Goal: Information Seeking & Learning: Check status

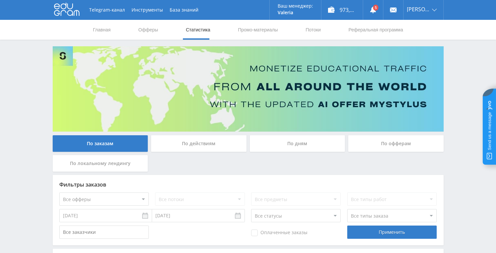
click at [269, 146] on div "По дням" at bounding box center [297, 143] width 95 height 17
click at [0, 0] on input "По дням" at bounding box center [0, 0] width 0 height 0
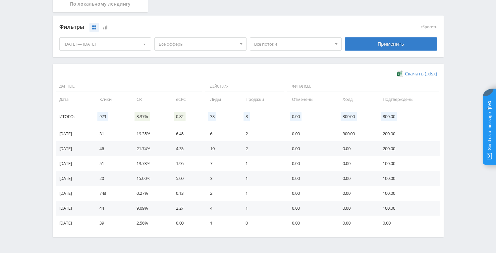
scroll to position [161, 0]
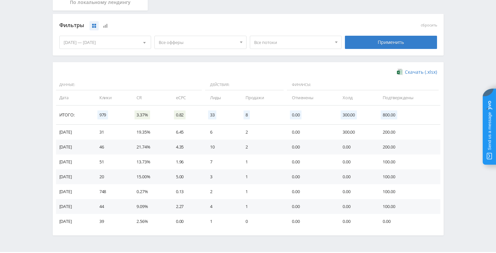
click at [139, 45] on div at bounding box center [144, 42] width 13 height 13
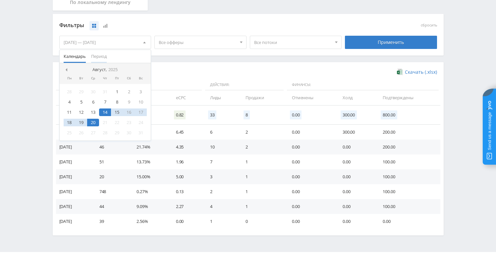
click at [96, 56] on span "Период" at bounding box center [99, 56] width 16 height 13
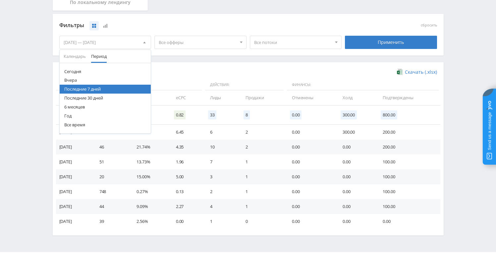
click at [74, 122] on button "Все время" at bounding box center [105, 124] width 91 height 9
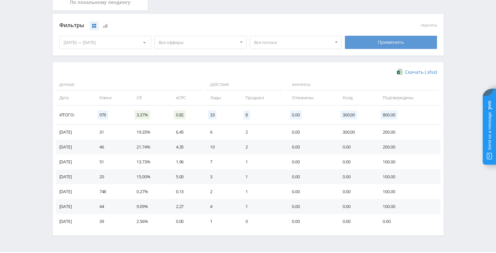
click at [369, 45] on div "Применить" at bounding box center [391, 42] width 92 height 13
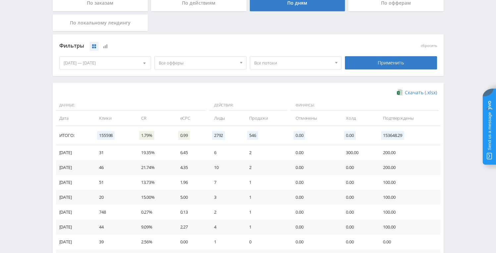
scroll to position [140, 0]
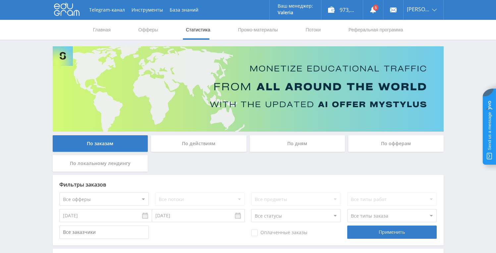
click at [281, 143] on div "По дням" at bounding box center [297, 143] width 95 height 17
click at [0, 0] on input "По дням" at bounding box center [0, 0] width 0 height 0
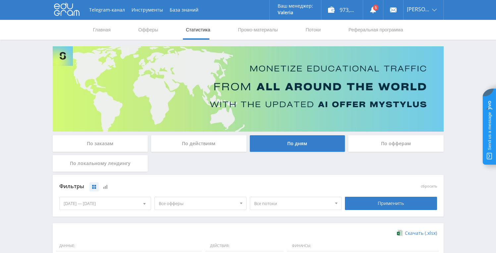
scroll to position [45, 0]
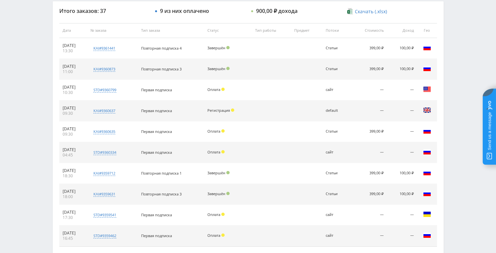
scroll to position [302, 0]
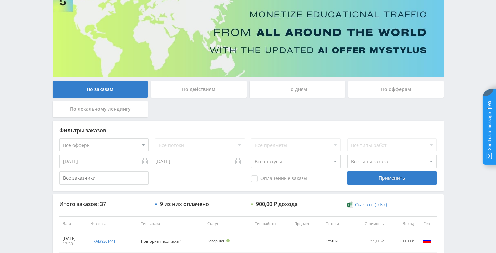
click at [290, 88] on div "По дням" at bounding box center [297, 89] width 95 height 17
click at [0, 0] on input "По дням" at bounding box center [0, 0] width 0 height 0
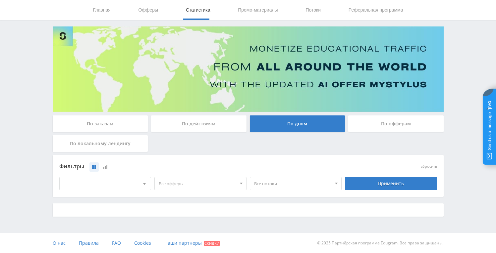
scroll to position [20, 0]
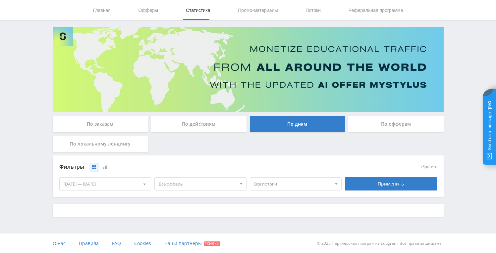
click at [212, 185] on span "Все офферы" at bounding box center [197, 184] width 77 height 13
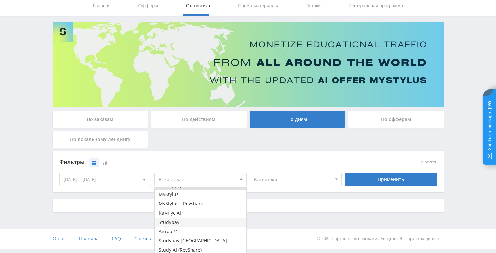
scroll to position [8, 0]
click at [195, 245] on button "Study AI (RevShare)" at bounding box center [200, 248] width 91 height 9
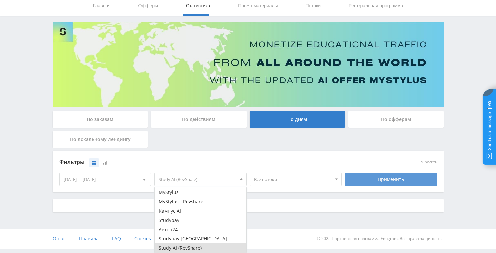
click at [365, 179] on div "Применить" at bounding box center [391, 179] width 92 height 13
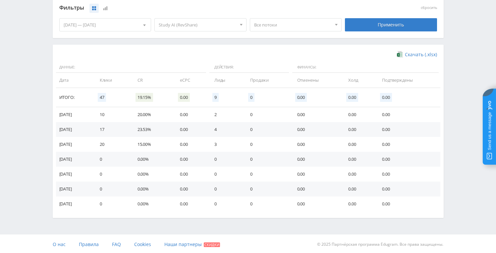
scroll to position [178, 0]
click at [206, 24] on span "Study AI (RevShare)" at bounding box center [197, 25] width 77 height 13
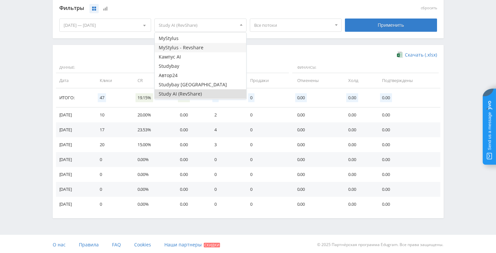
scroll to position [0, 0]
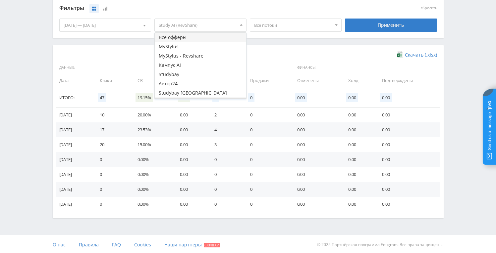
click at [196, 38] on button "Все офферы" at bounding box center [200, 37] width 91 height 9
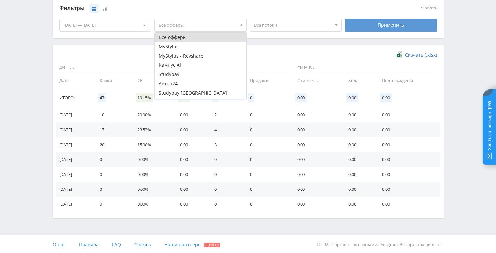
click at [401, 25] on div "Применить" at bounding box center [391, 25] width 92 height 13
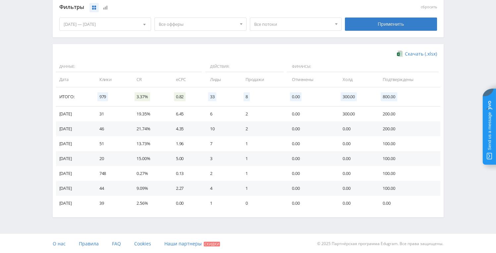
scroll to position [180, 0]
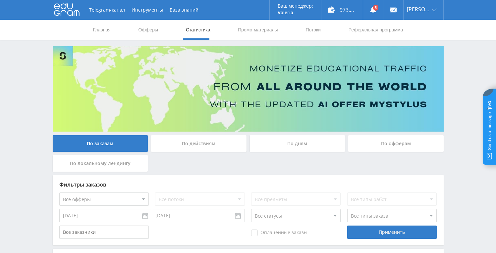
click at [268, 151] on div "По дням" at bounding box center [297, 143] width 95 height 17
click at [0, 0] on input "По дням" at bounding box center [0, 0] width 0 height 0
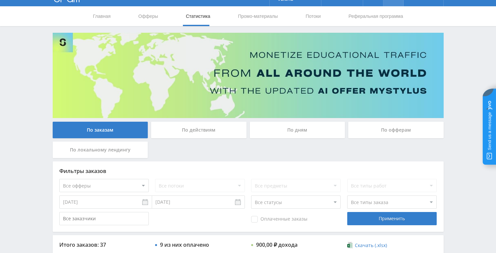
scroll to position [6, 0]
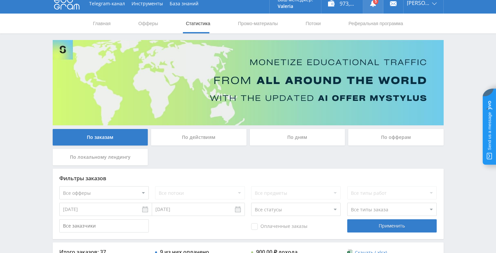
click at [372, 7] on link at bounding box center [373, 4] width 20 height 20
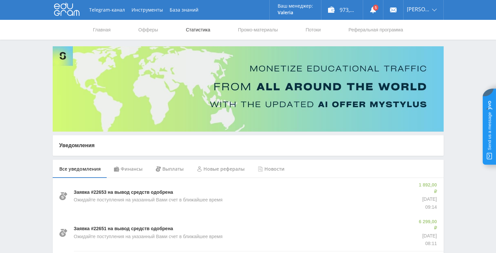
click at [193, 30] on link "Статистика" at bounding box center [198, 30] width 26 height 20
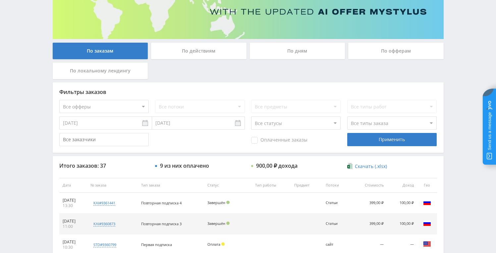
scroll to position [87, 0]
